Goal: Find contact information: Find contact information

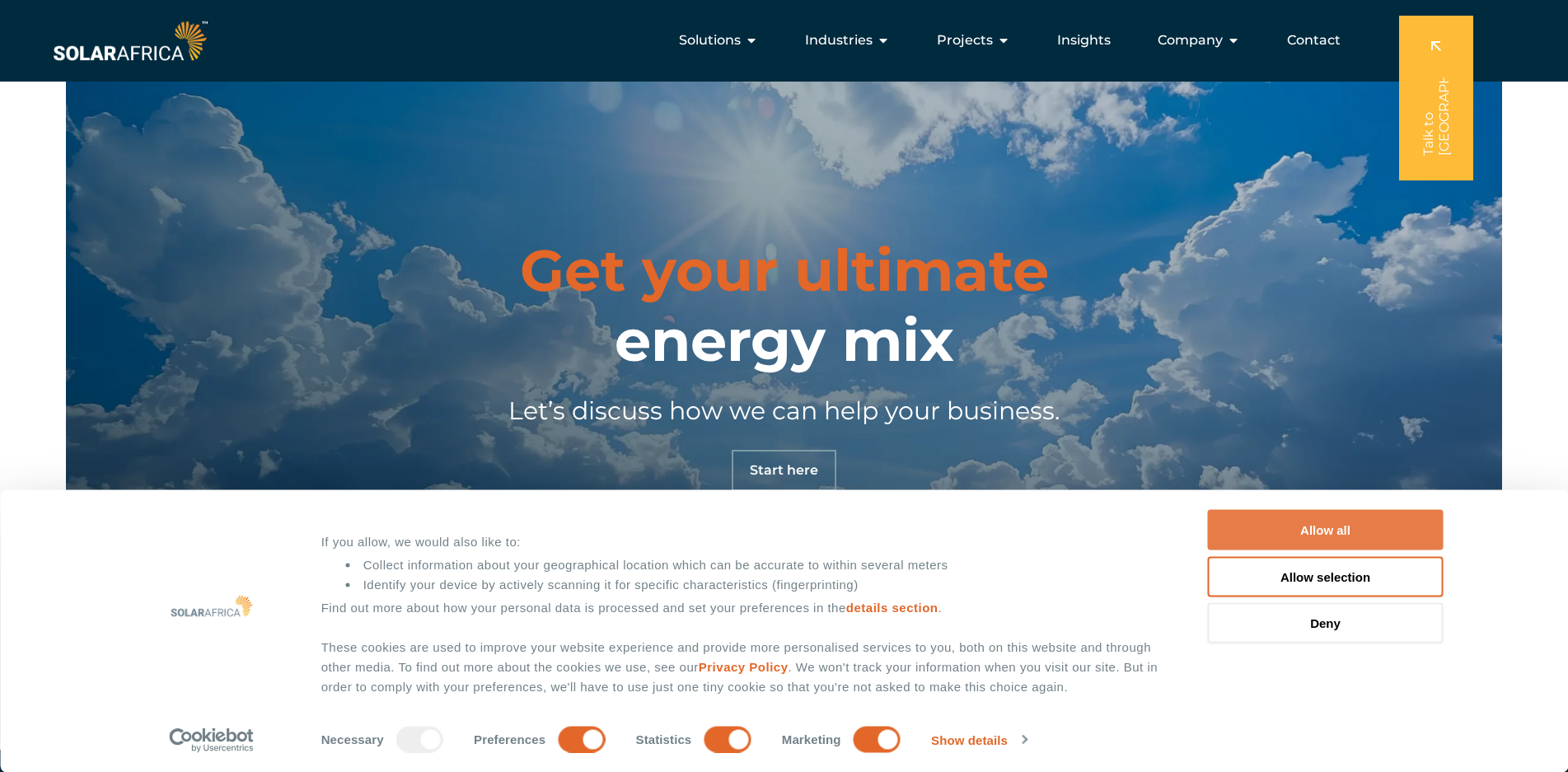
scroll to position [5813, 0]
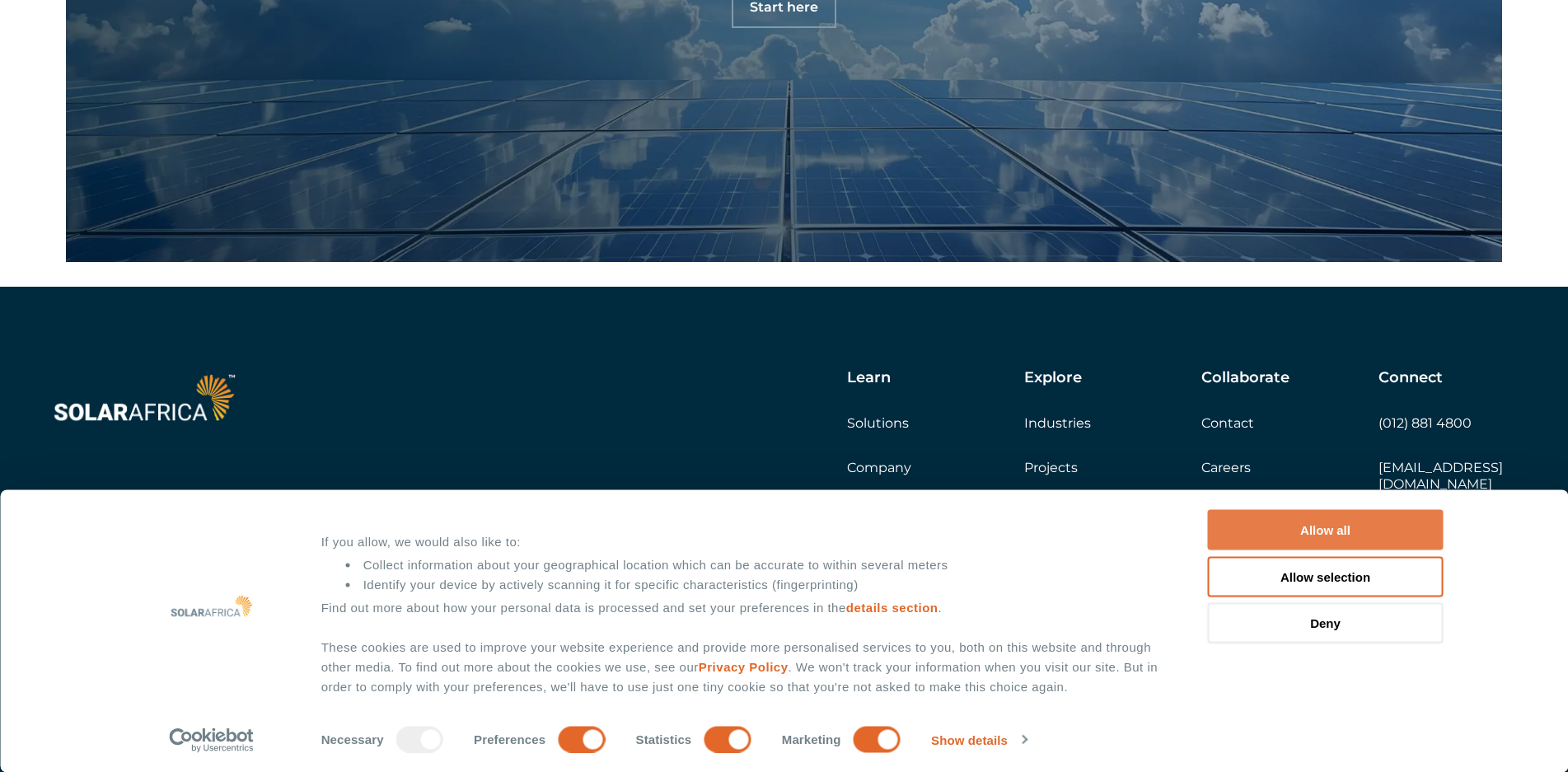
click at [1326, 531] on button "Allow all" at bounding box center [1326, 530] width 235 height 41
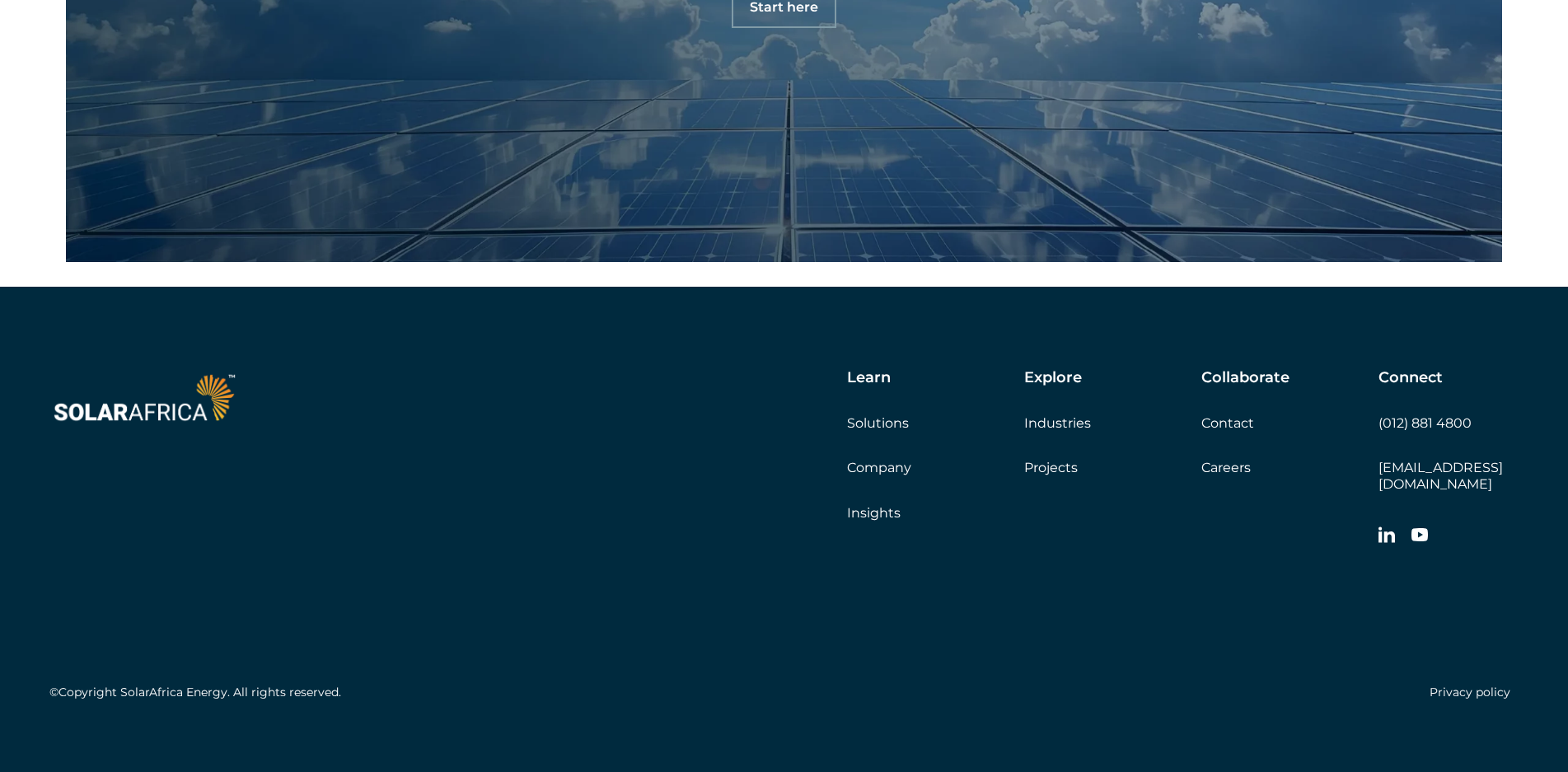
click at [1449, 469] on link "[EMAIL_ADDRESS][DOMAIN_NAME]" at bounding box center [1440, 475] width 125 height 31
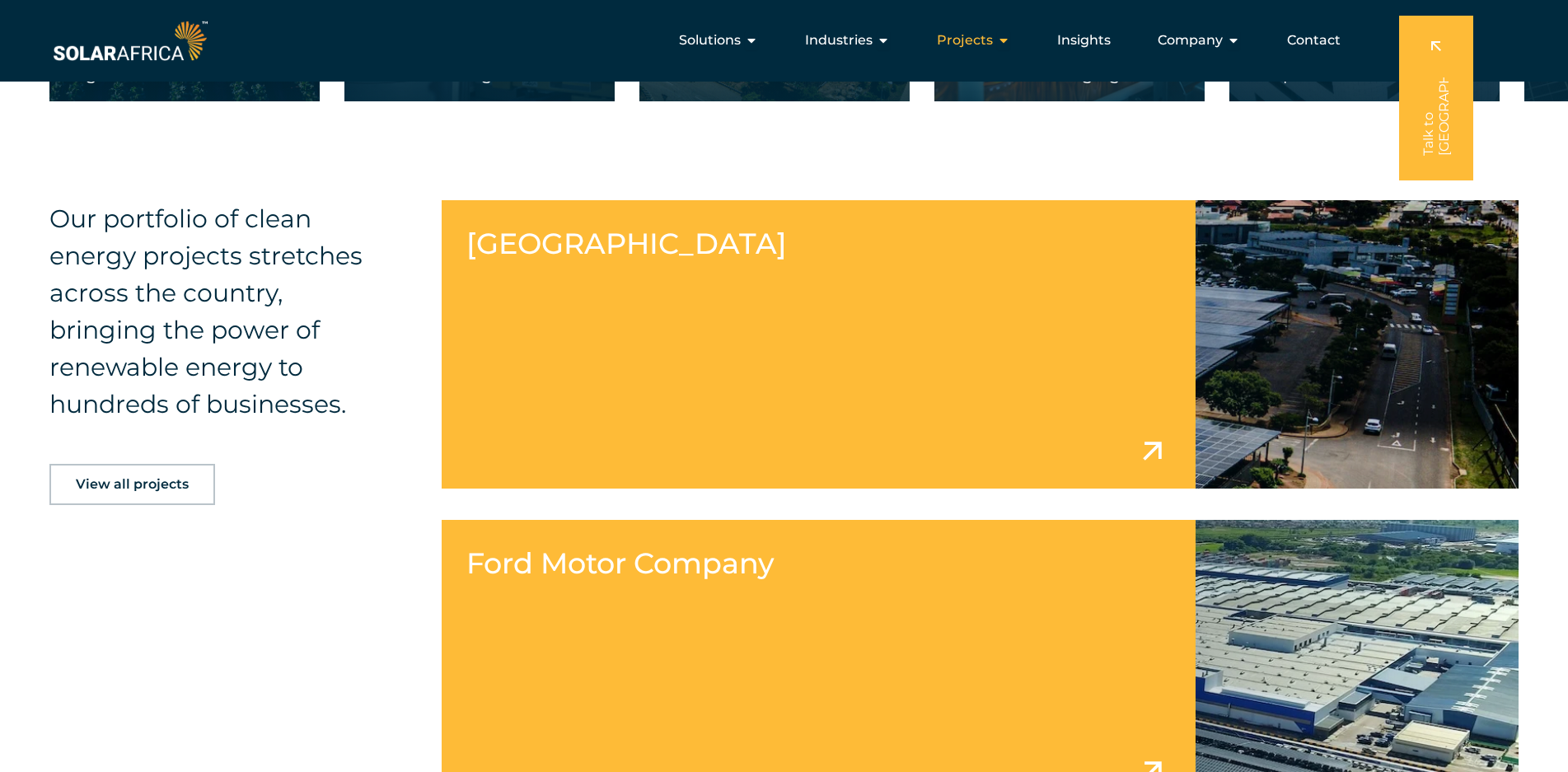
scroll to position [2802, 0]
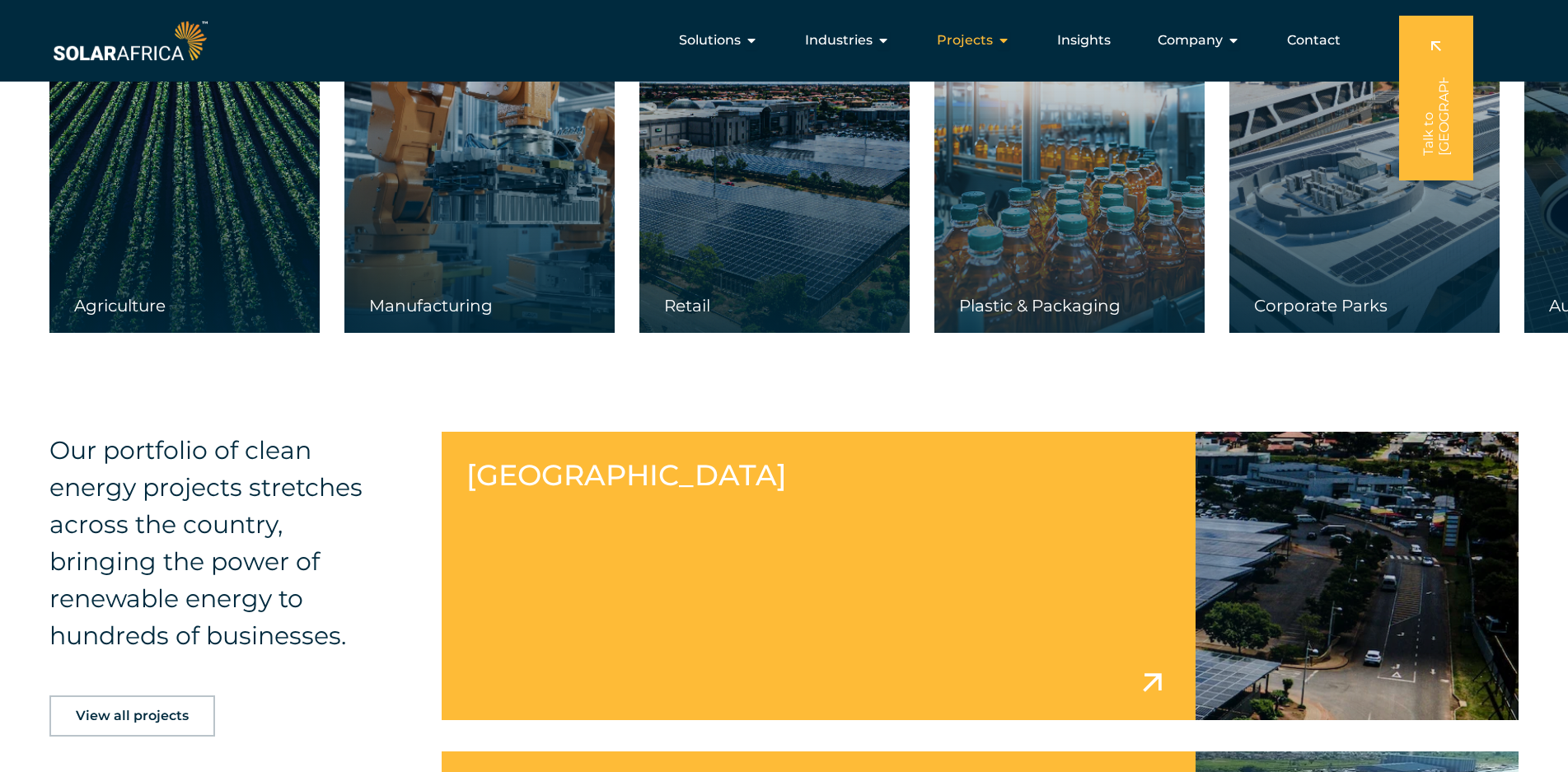
click at [977, 42] on span "Projects" at bounding box center [965, 40] width 56 height 19
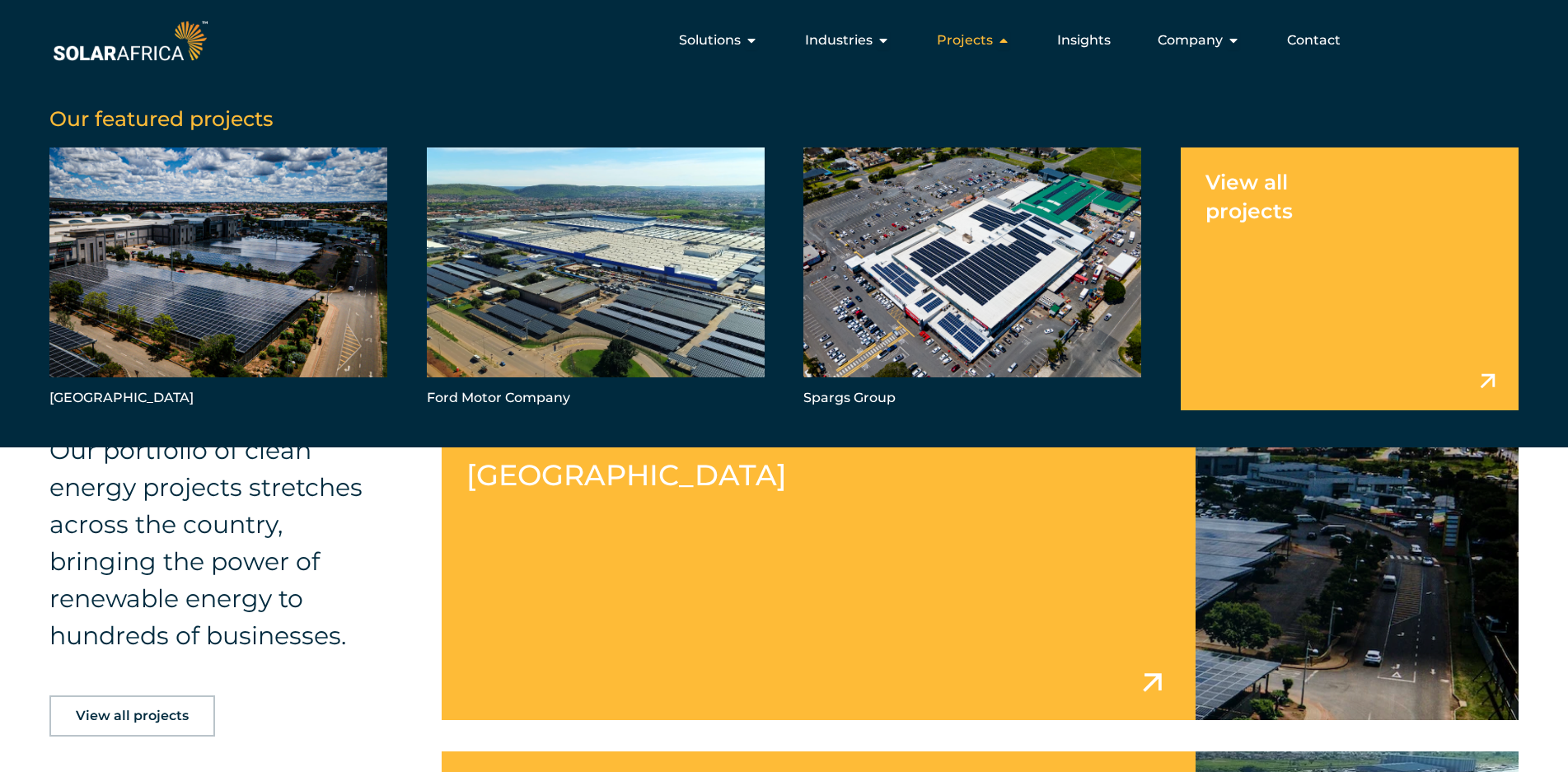
click at [950, 44] on span "Projects" at bounding box center [965, 40] width 56 height 19
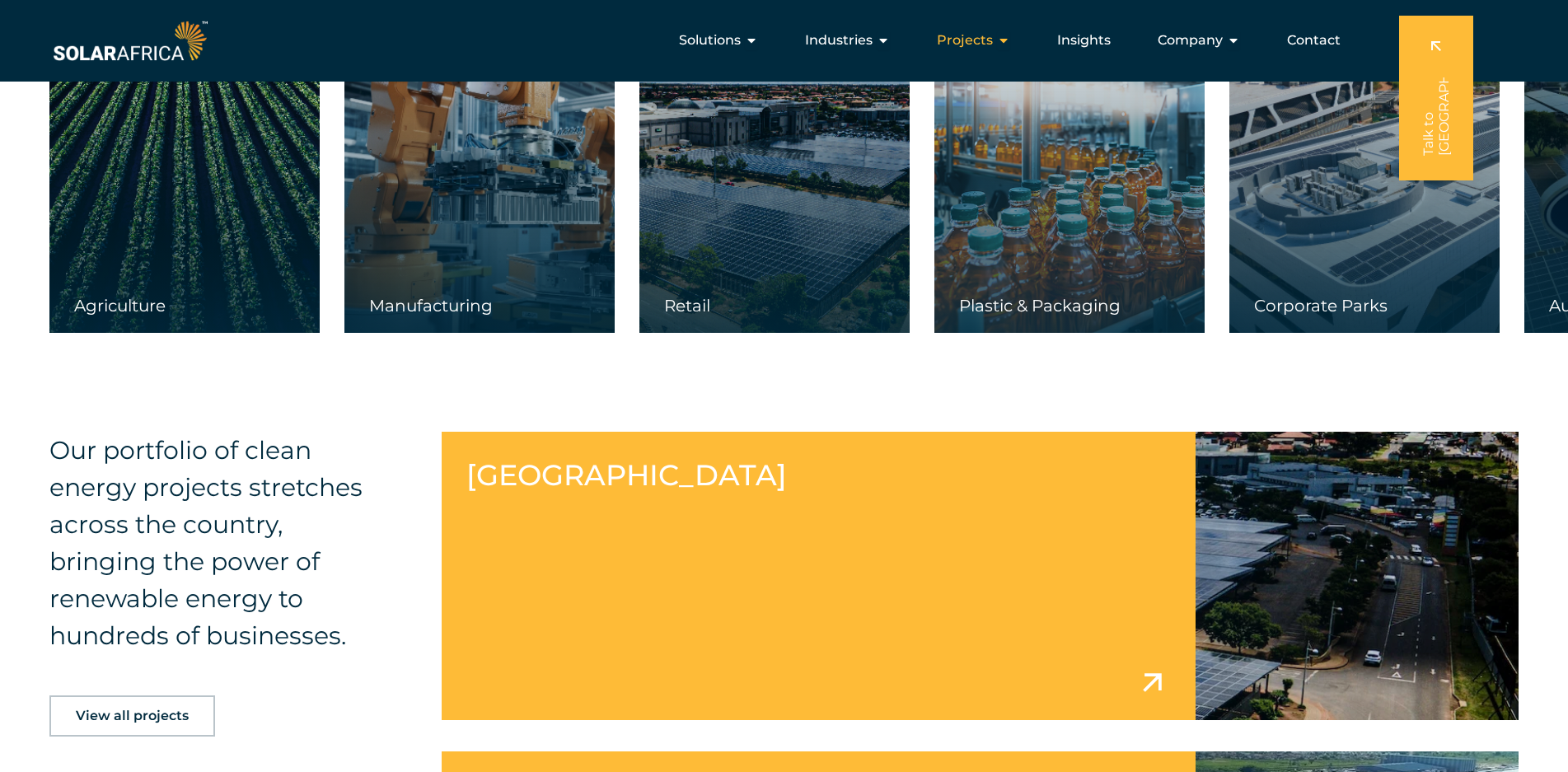
click at [950, 44] on span "Projects" at bounding box center [965, 40] width 56 height 19
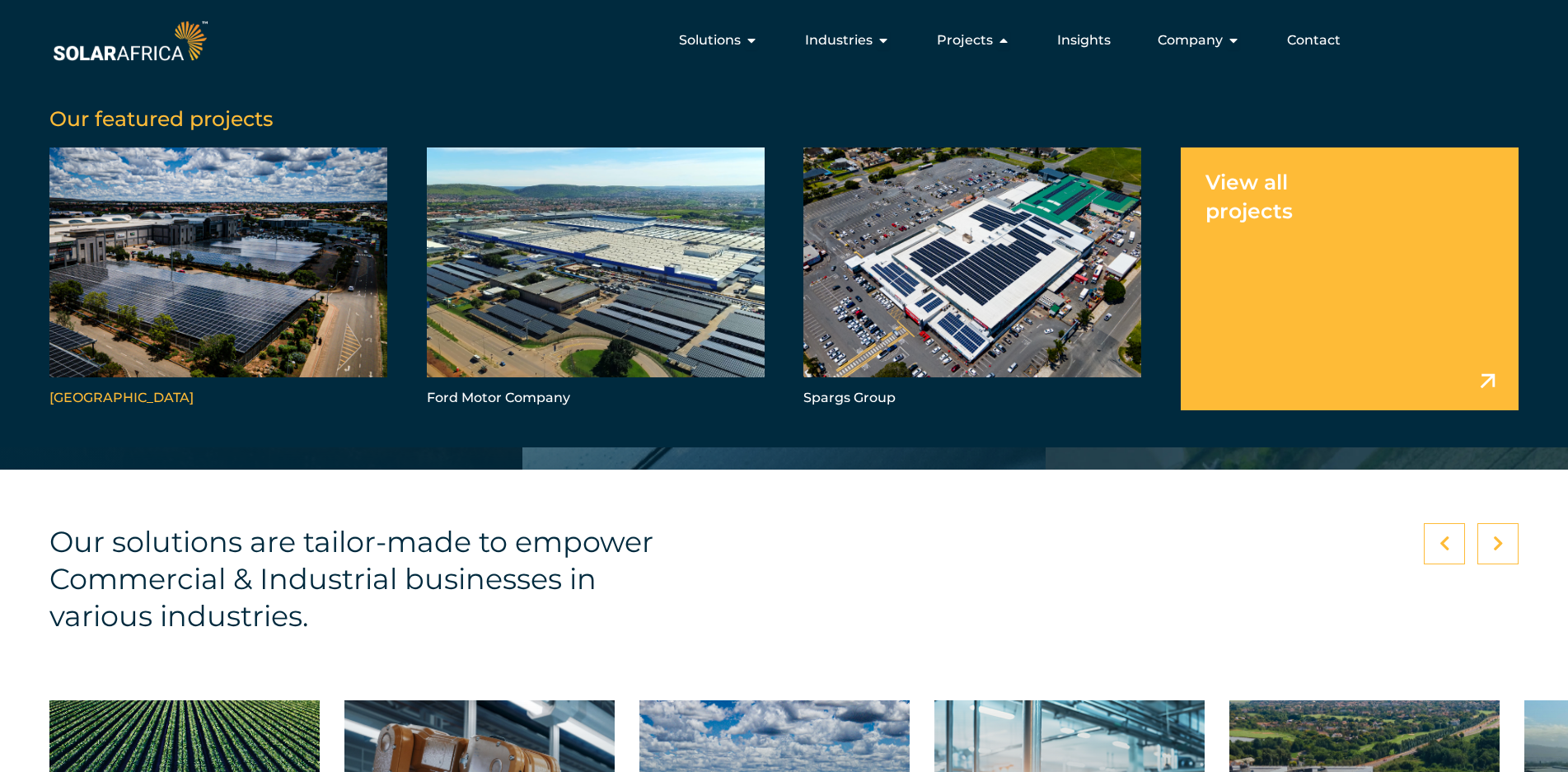
scroll to position [1991, 0]
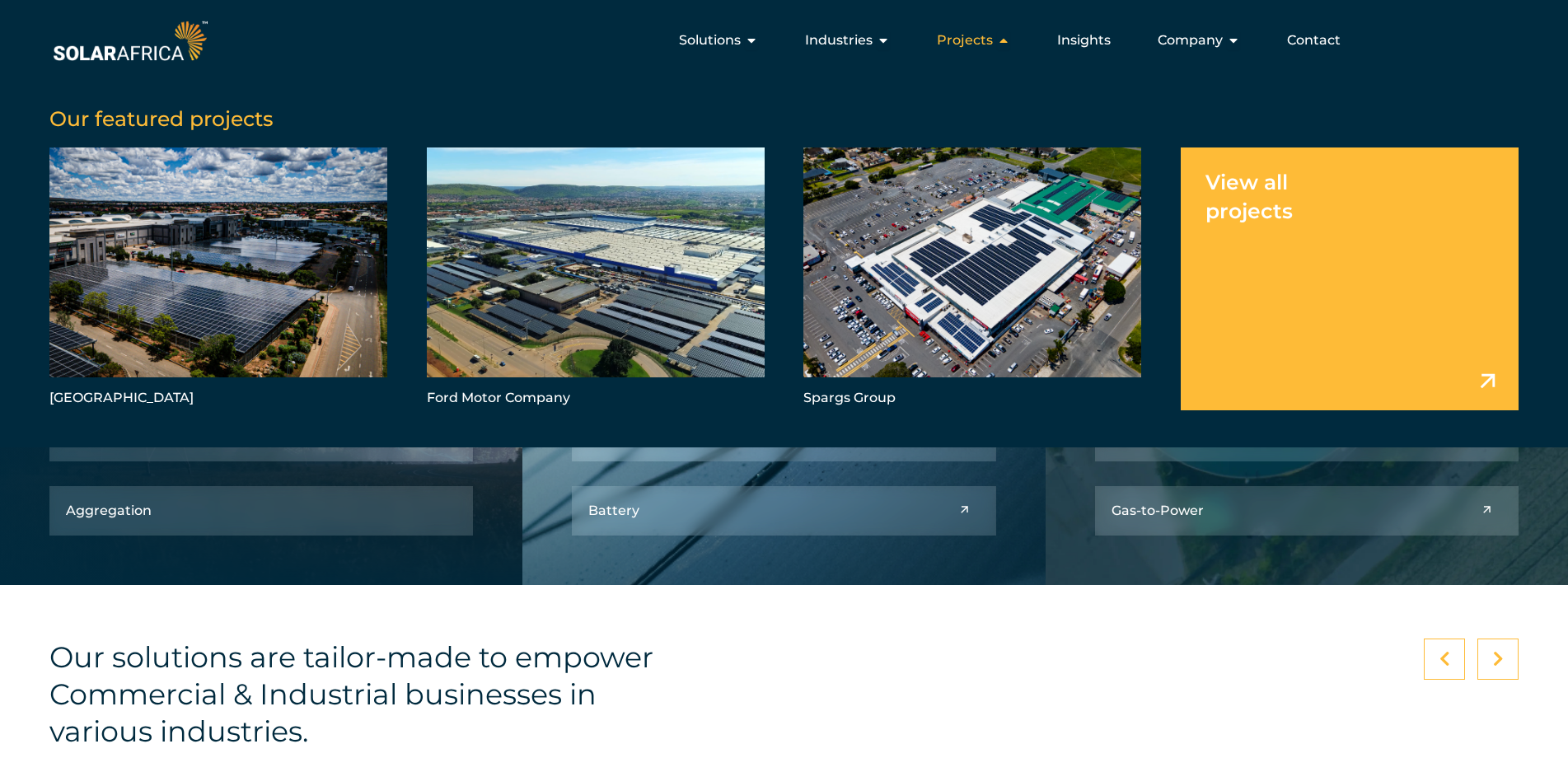
click at [965, 42] on span "Projects" at bounding box center [965, 40] width 56 height 19
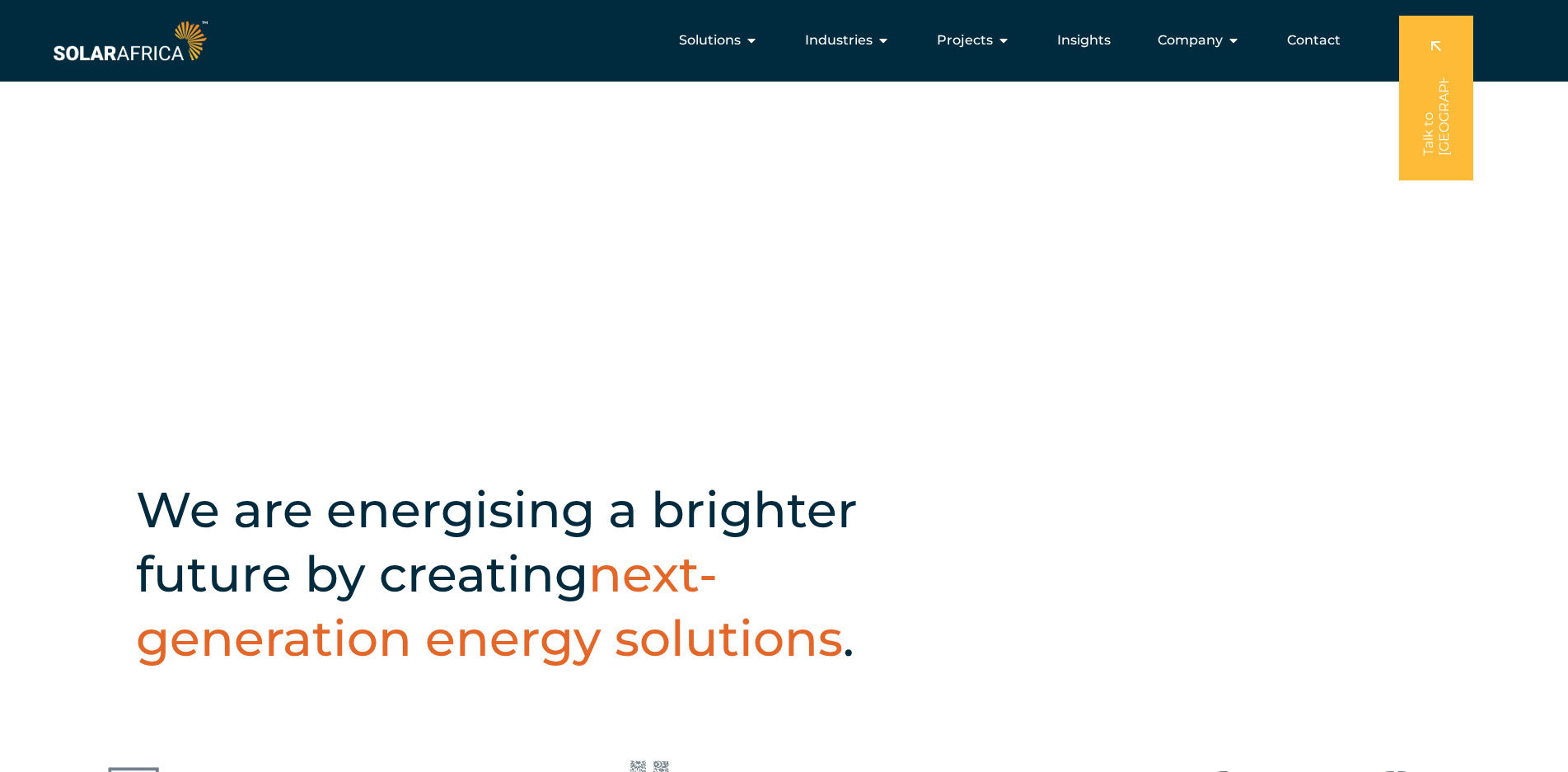
scroll to position [0, 0]
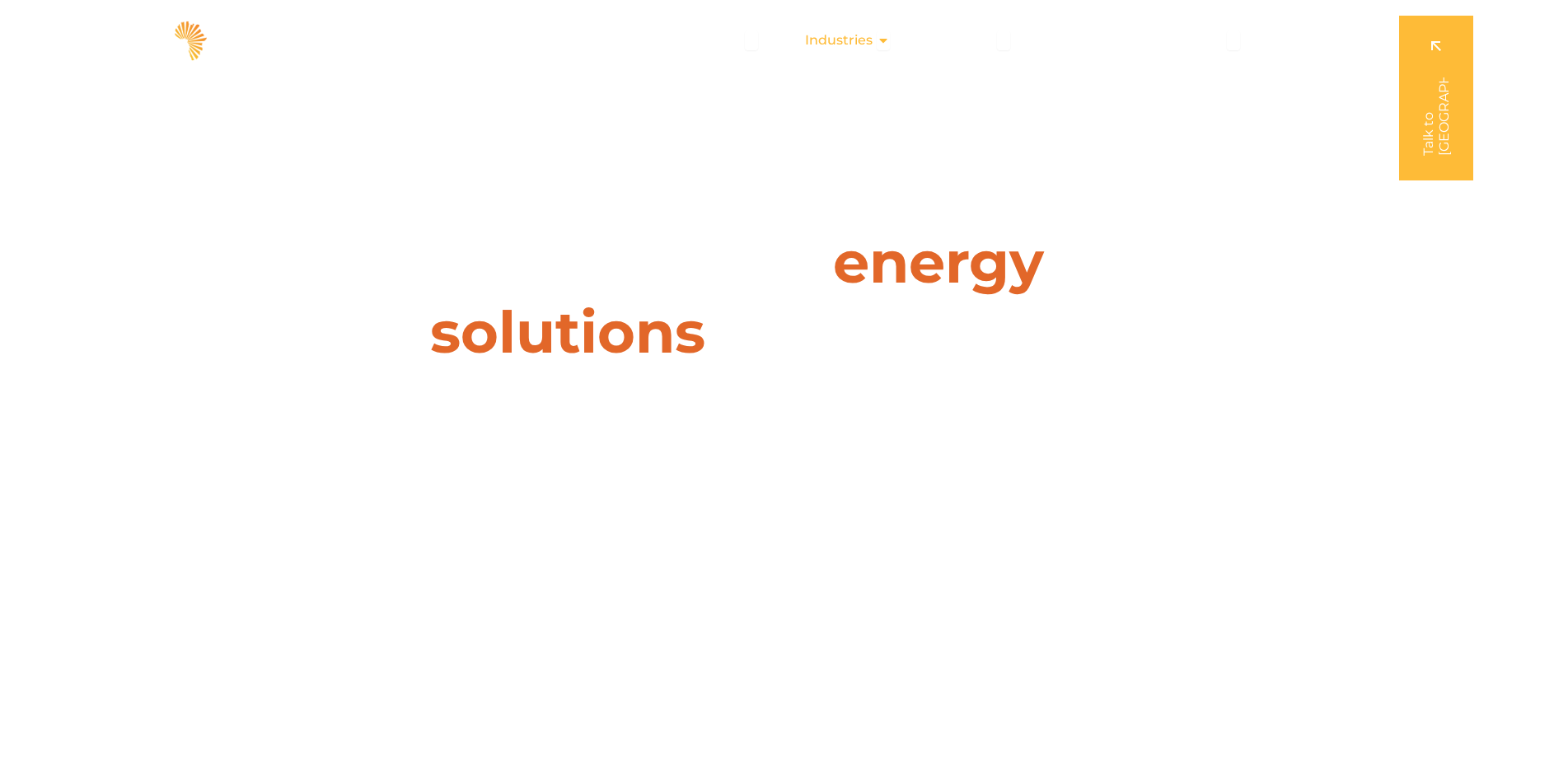
click at [834, 31] on span "Industries" at bounding box center [839, 40] width 68 height 19
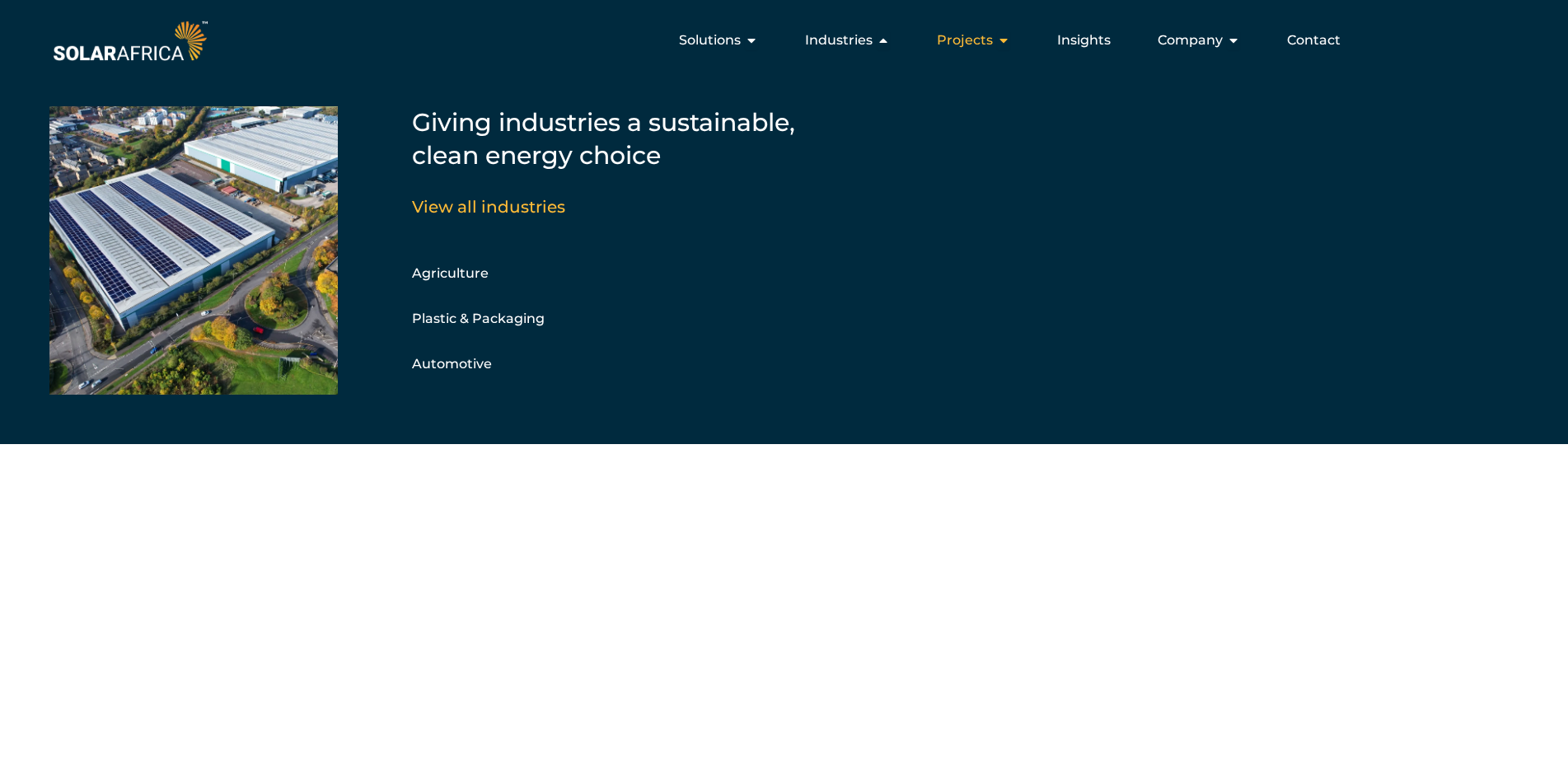
click at [993, 39] on span "Projects" at bounding box center [965, 40] width 56 height 19
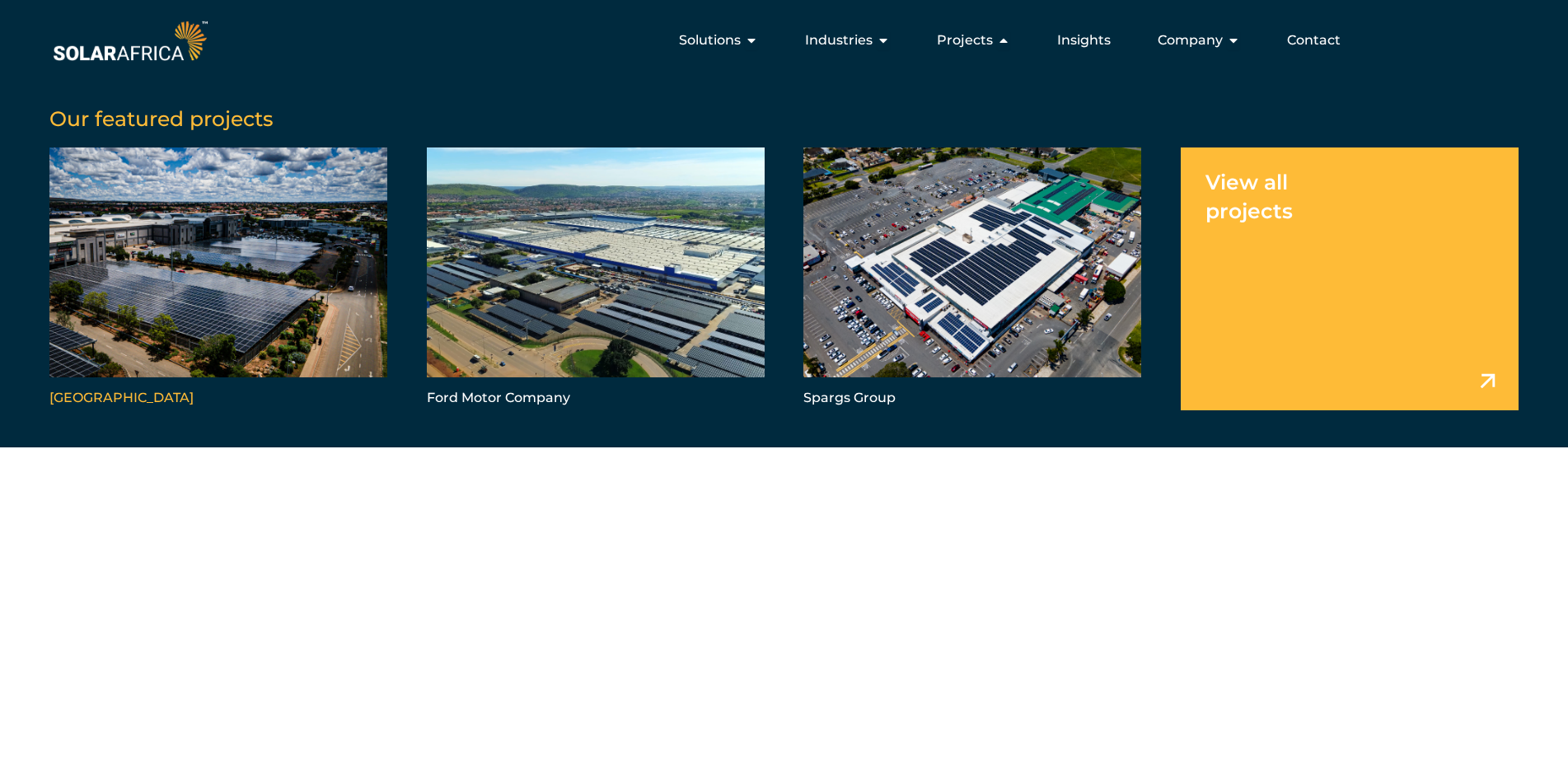
click at [195, 269] on link "Menu" at bounding box center [218, 278] width 338 height 262
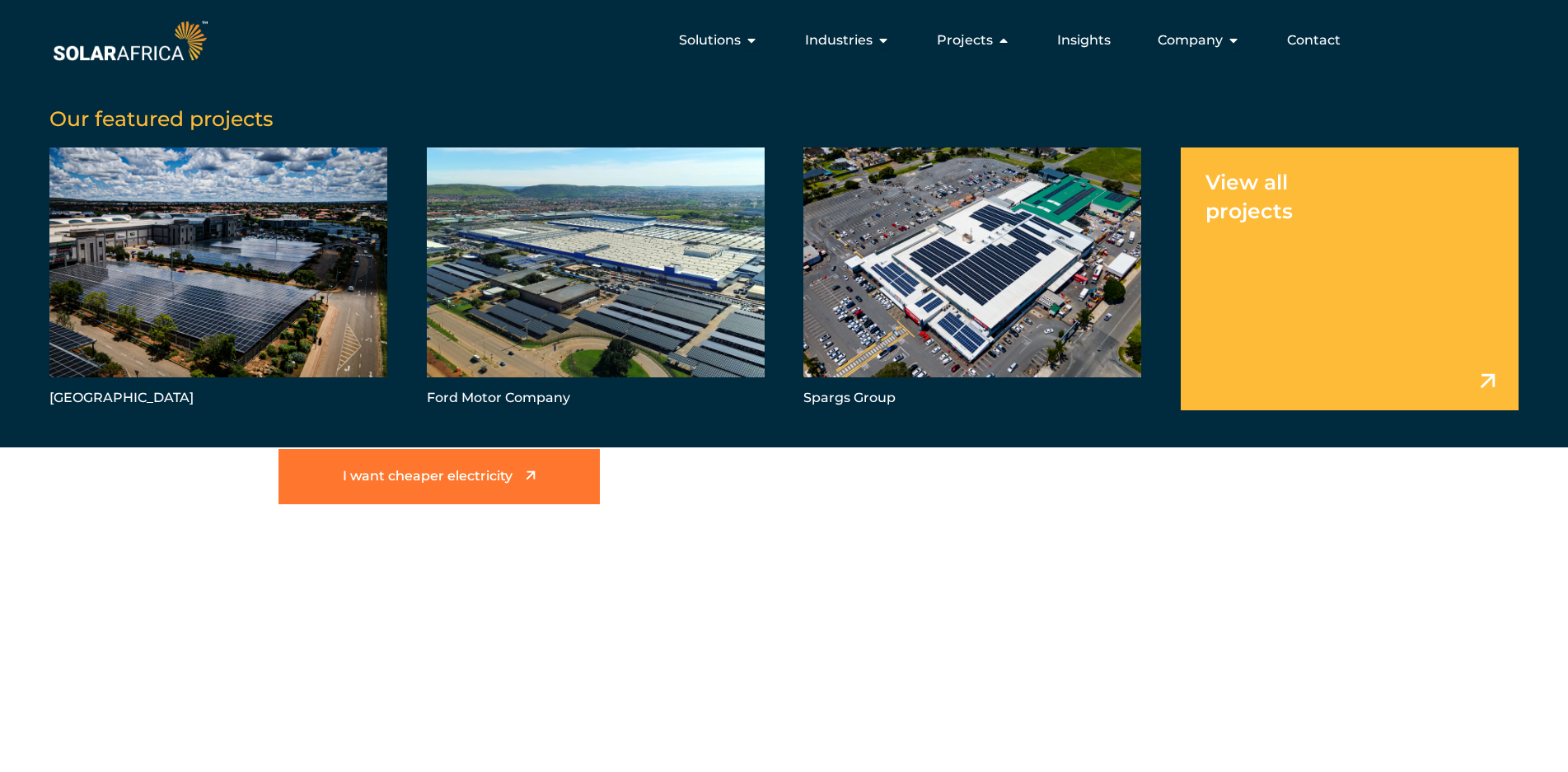
click at [369, 464] on link "I want cheaper electricity" at bounding box center [439, 476] width 321 height 55
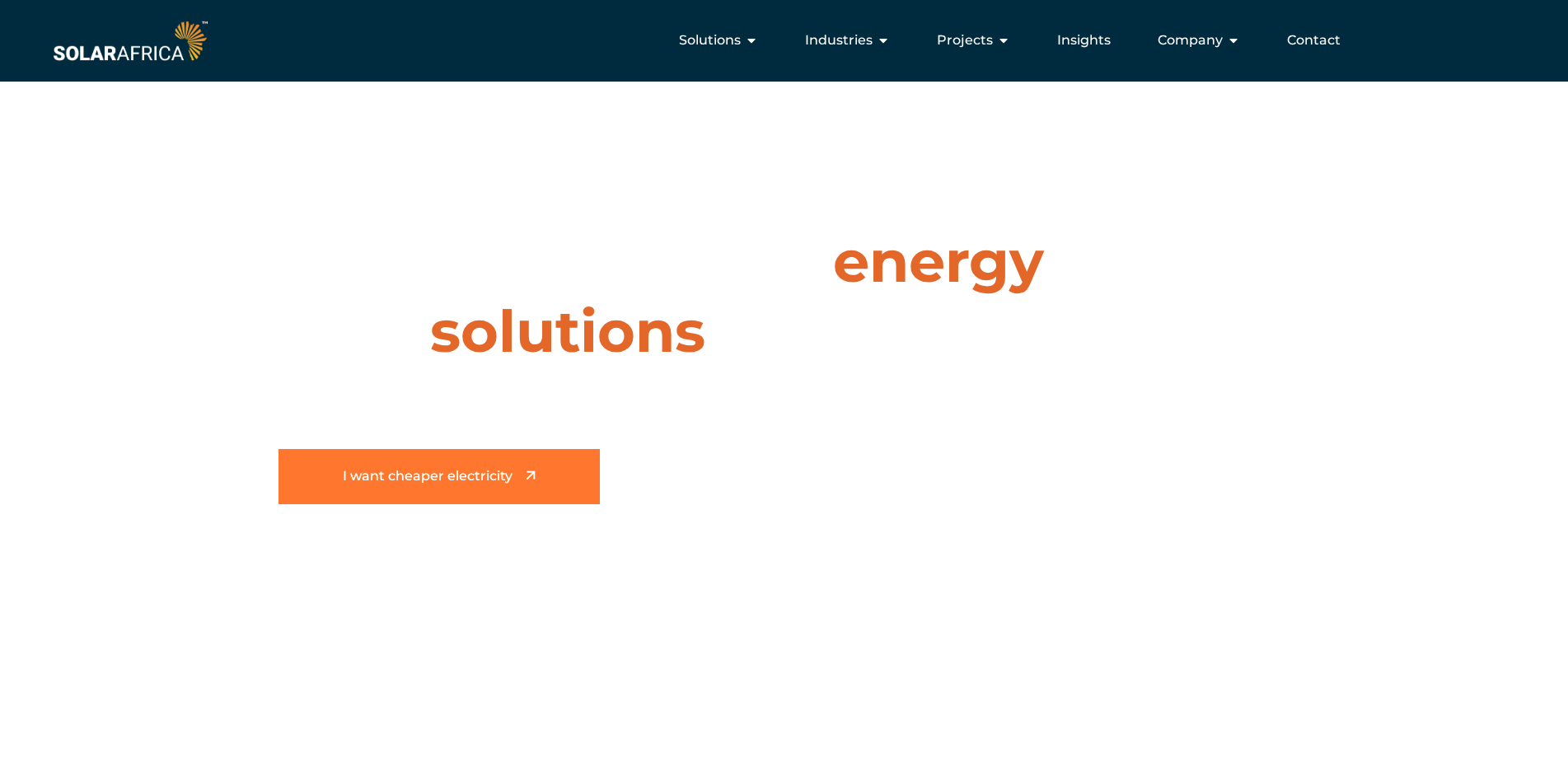
click at [532, 497] on link "I want cheaper electricity" at bounding box center [439, 476] width 321 height 55
click at [529, 488] on link "I want cheaper electricity" at bounding box center [439, 476] width 321 height 55
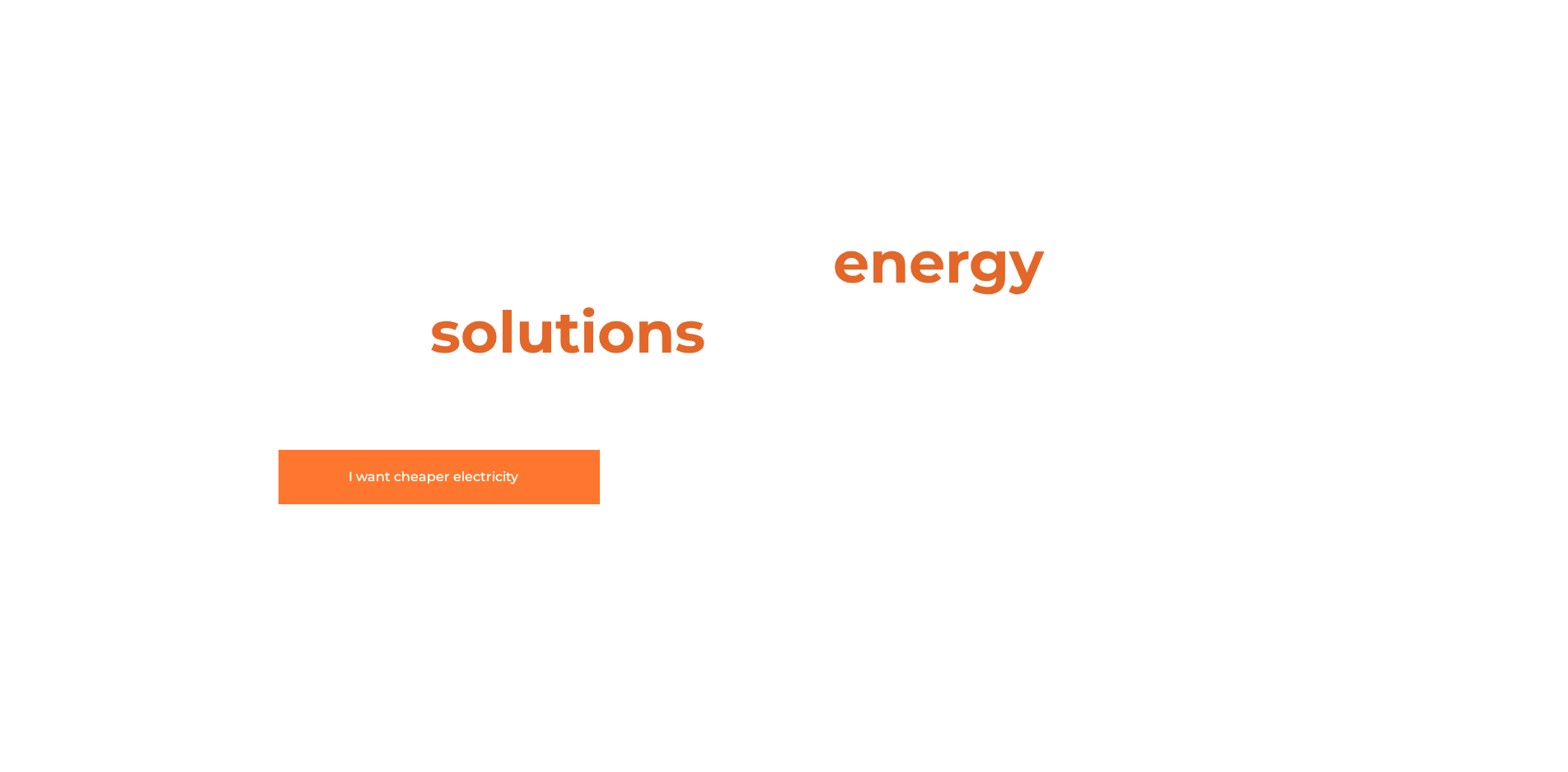
scroll to position [116, 0]
